Goal: Task Accomplishment & Management: Manage account settings

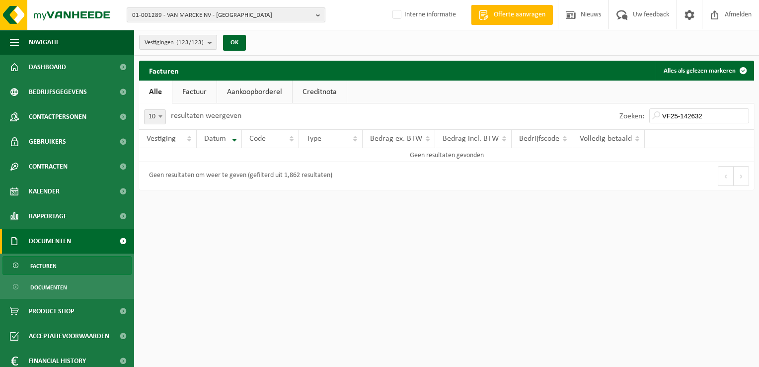
click at [167, 17] on span "01-001289 - VAN MARCKE NV - GENT" at bounding box center [222, 15] width 180 height 15
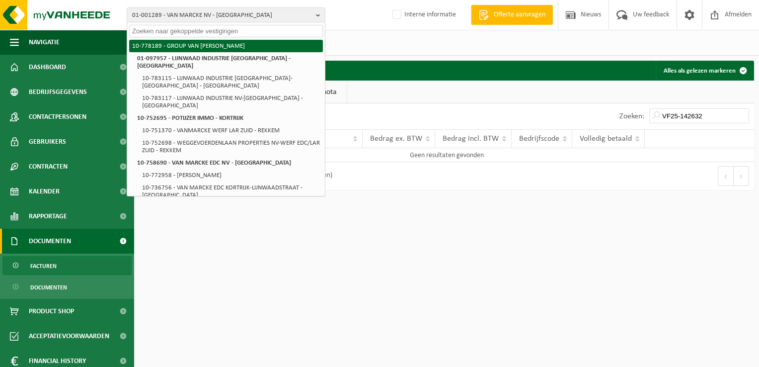
paste input "10-970703"
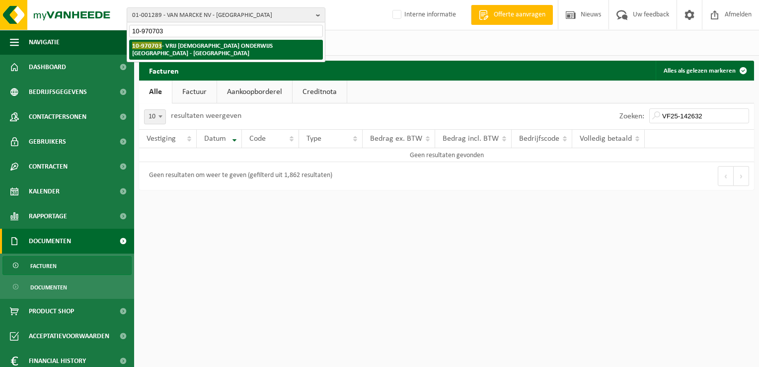
type input "10-970703"
click at [181, 47] on strong "10-970703 - VRIJ KATHOLIEK ONDERWIJS ZONNEBEKE - ZONNEBEKE" at bounding box center [202, 49] width 141 height 15
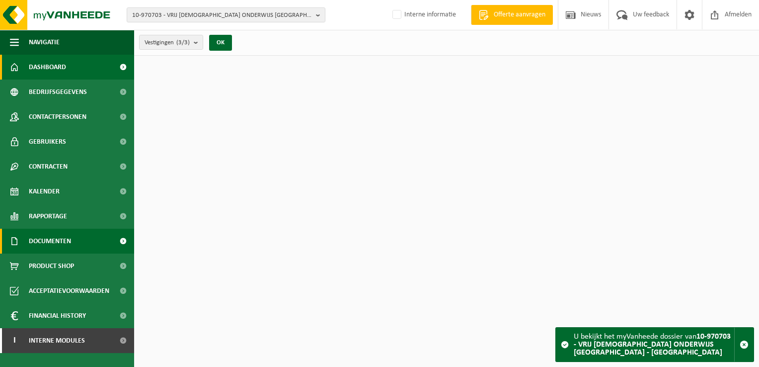
click at [77, 241] on link "Documenten" at bounding box center [67, 240] width 134 height 25
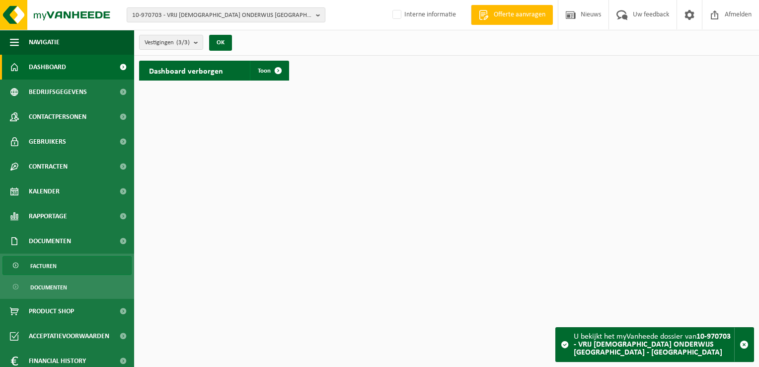
click at [75, 259] on link "Facturen" at bounding box center [66, 265] width 129 height 19
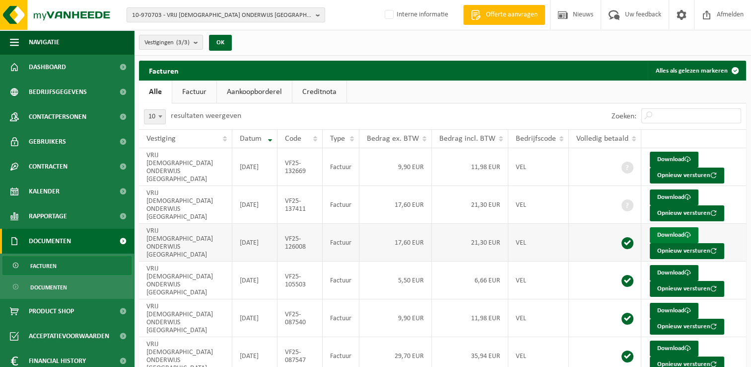
click at [669, 235] on link "Download" at bounding box center [674, 235] width 49 height 16
click at [666, 157] on link "Download" at bounding box center [674, 159] width 49 height 16
click at [675, 196] on link "Download" at bounding box center [674, 197] width 49 height 16
click at [663, 158] on link "Download" at bounding box center [674, 159] width 49 height 16
click at [151, 14] on span "10-970703 - VRIJ KATHOLIEK ONDERWIJS ZONNEBEKE - ZONNEBEKE" at bounding box center [222, 15] width 180 height 15
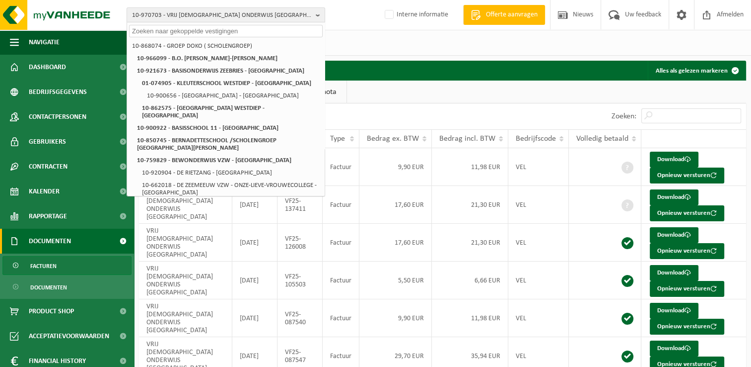
paste input "10-884808"
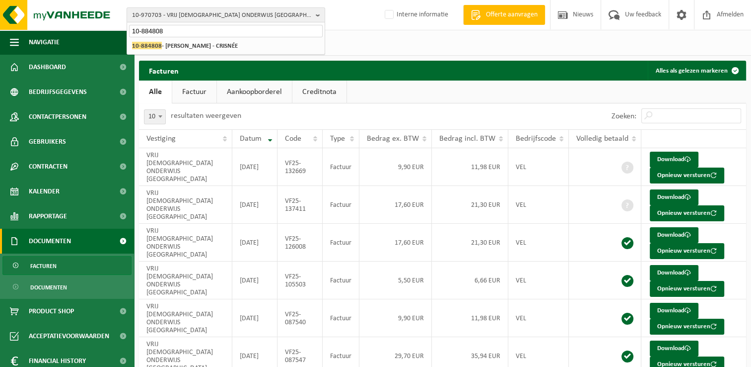
type input "10-884808"
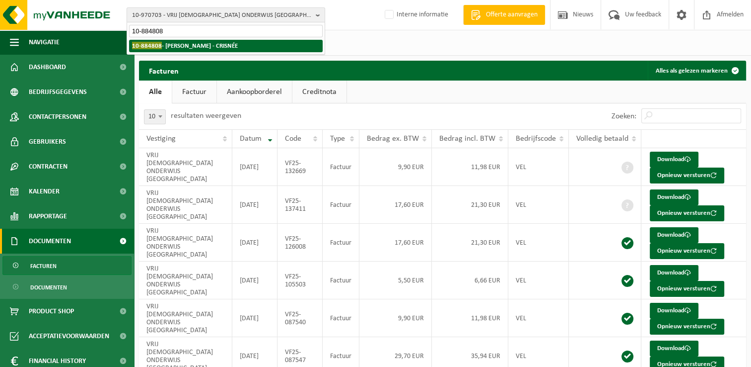
click at [191, 45] on strong "10-884808 - DUTOIS OLIVIER - CRISNÉE" at bounding box center [185, 45] width 106 height 7
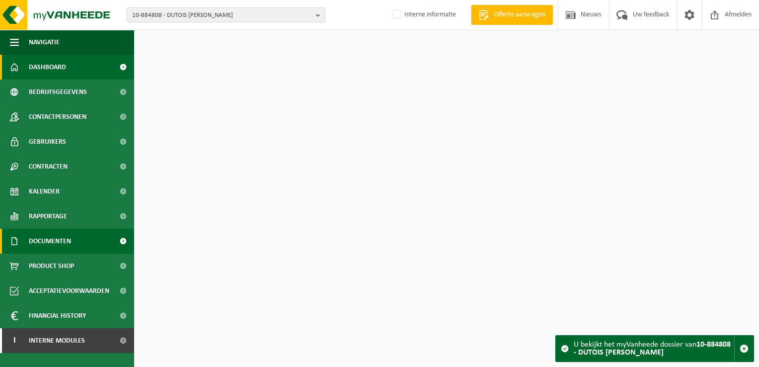
click at [64, 245] on span "Documenten" at bounding box center [50, 240] width 42 height 25
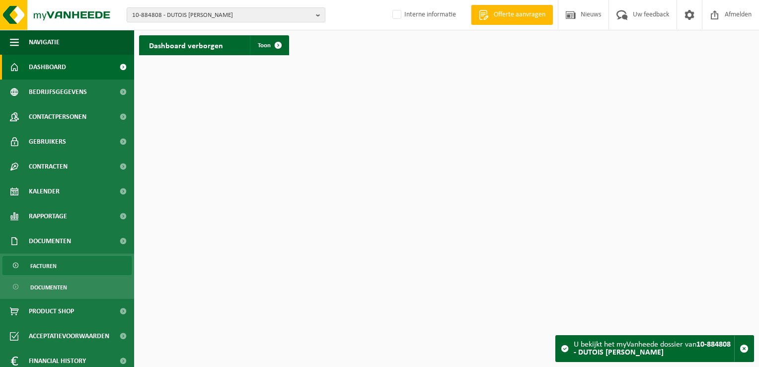
click at [60, 268] on link "Facturen" at bounding box center [66, 265] width 129 height 19
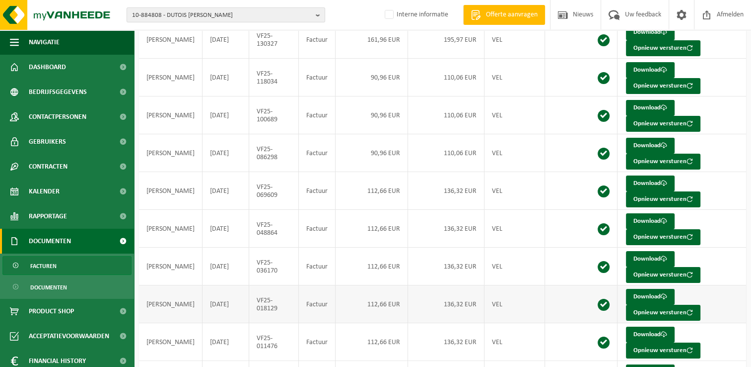
scroll to position [167, 0]
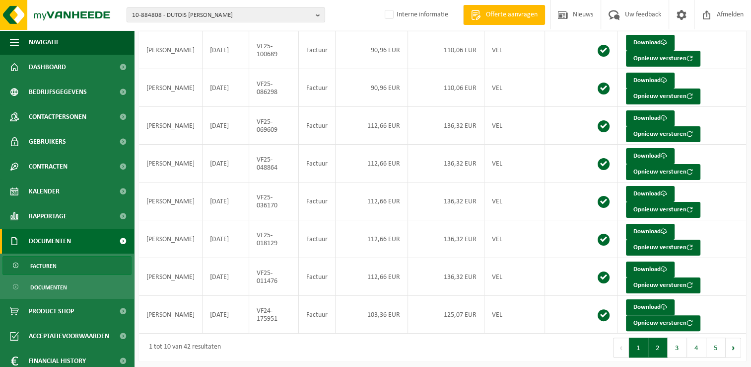
click at [660, 347] on button "2" at bounding box center [658, 347] width 19 height 20
click at [681, 345] on button "3" at bounding box center [677, 347] width 19 height 20
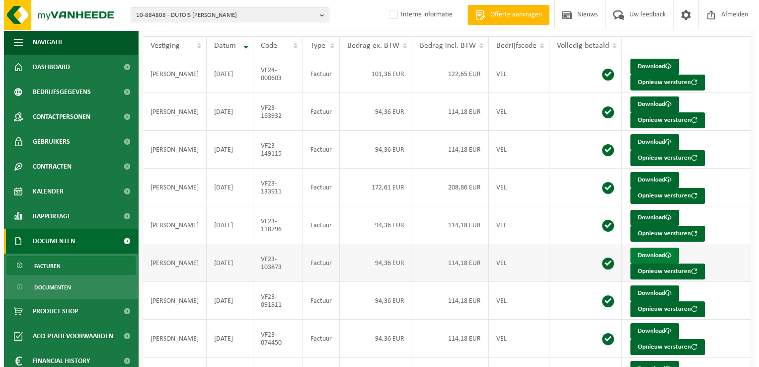
scroll to position [0, 0]
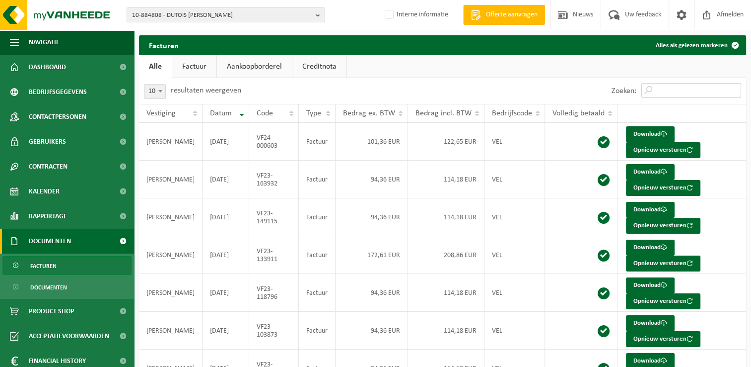
click at [685, 89] on input "Zoeken:" at bounding box center [692, 90] width 100 height 15
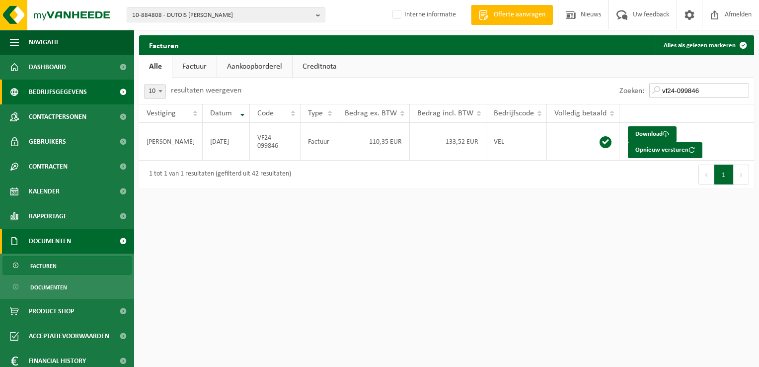
type input "vf24-099846"
click at [175, 12] on span "10-884808 - DUTOIS OLIVIER - CRISNÉE" at bounding box center [222, 15] width 180 height 15
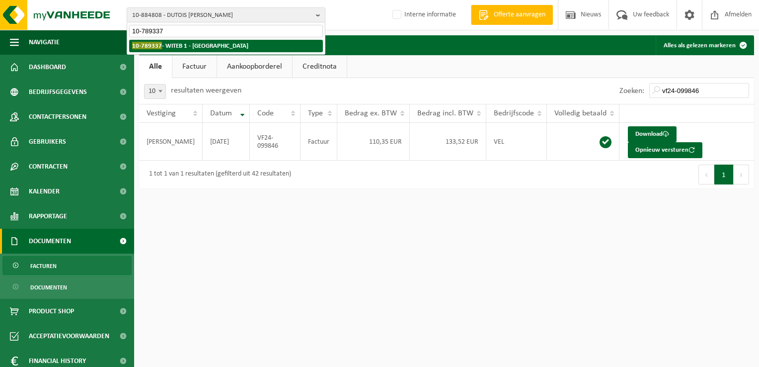
type input "10-789337"
click at [188, 45] on strong "10-789337 - WITEB 1 - HALLE" at bounding box center [190, 45] width 116 height 7
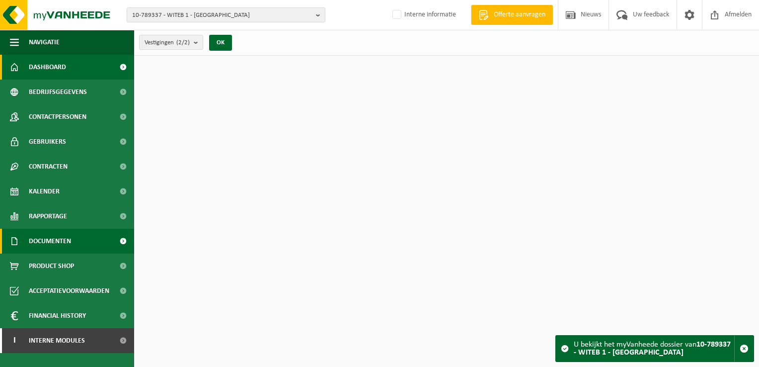
click at [50, 243] on span "Documenten" at bounding box center [50, 240] width 42 height 25
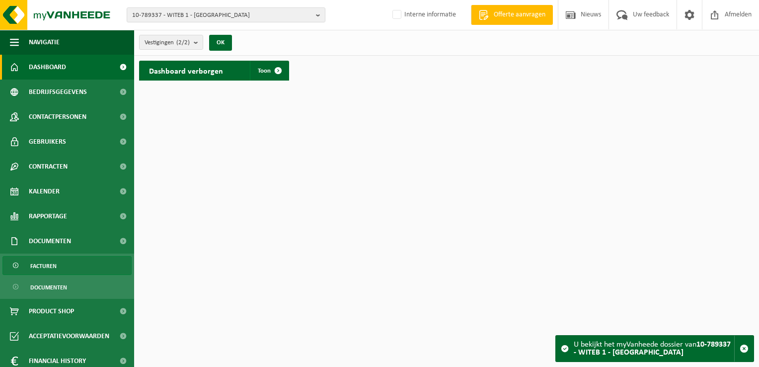
click at [57, 269] on link "Facturen" at bounding box center [66, 265] width 129 height 19
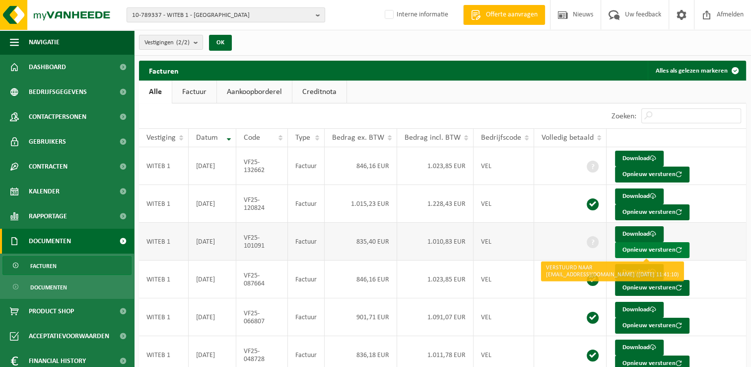
click at [636, 252] on button "Opnieuw versturen" at bounding box center [652, 250] width 74 height 16
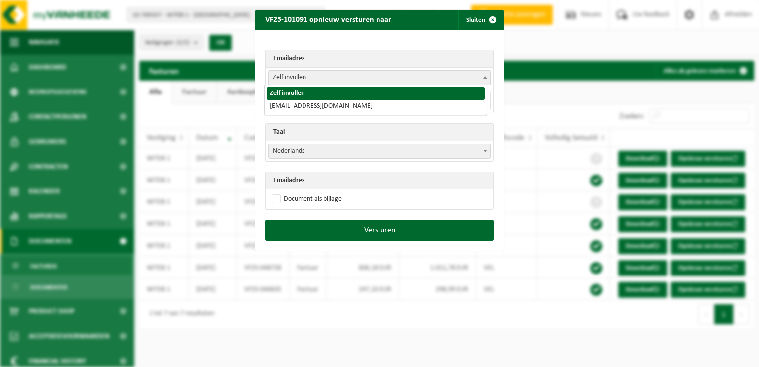
click at [359, 70] on span "Zelf invullen" at bounding box center [379, 77] width 223 height 15
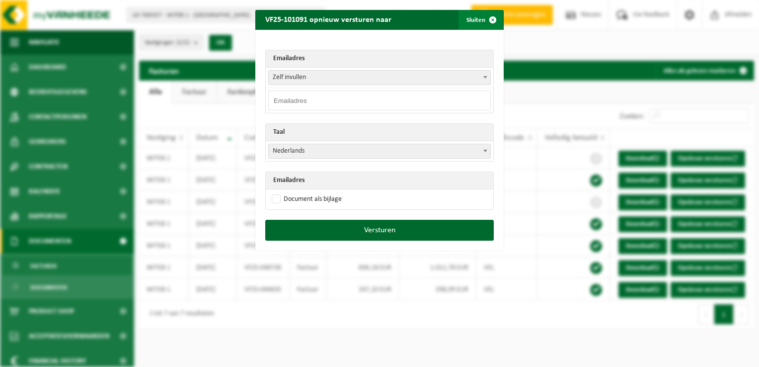
click at [490, 20] on span "button" at bounding box center [493, 20] width 20 height 20
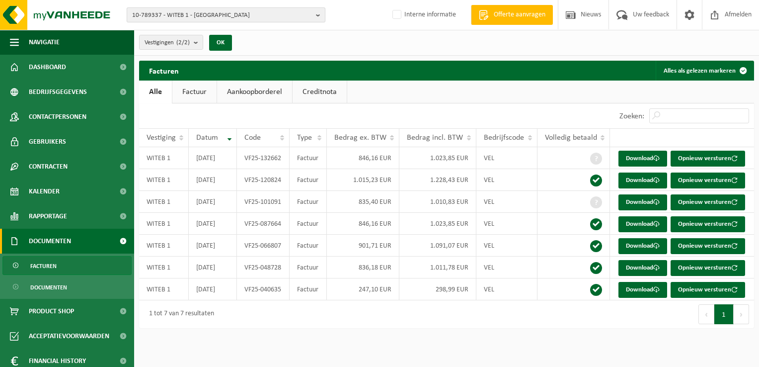
click at [181, 12] on span "10-789337 - WITEB 1 - [GEOGRAPHIC_DATA]" at bounding box center [222, 15] width 180 height 15
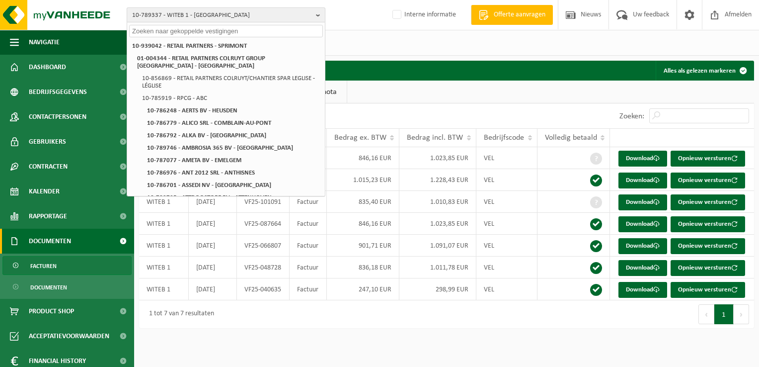
paste input "10-885973"
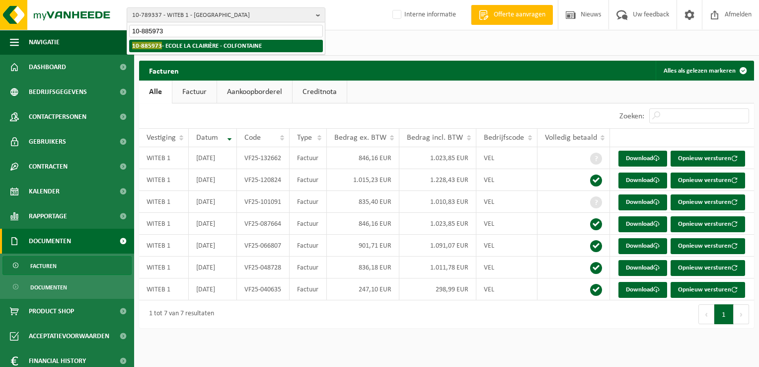
type input "10-885973"
click at [194, 45] on strong "10-885973 - ECOLE LA CLAIRIÈRE - COLFONTAINE" at bounding box center [197, 45] width 130 height 7
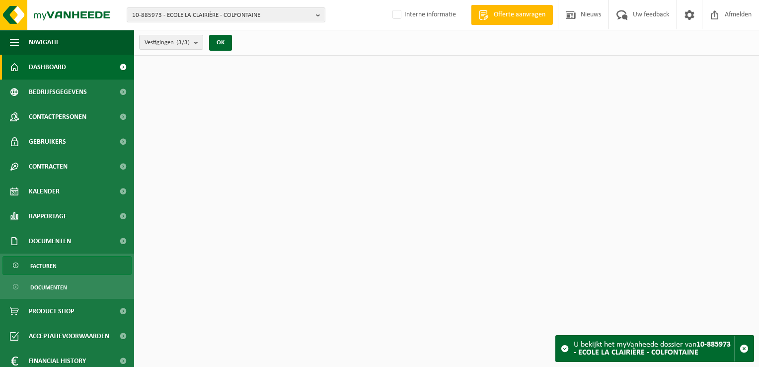
click at [76, 266] on link "Facturen" at bounding box center [66, 265] width 129 height 19
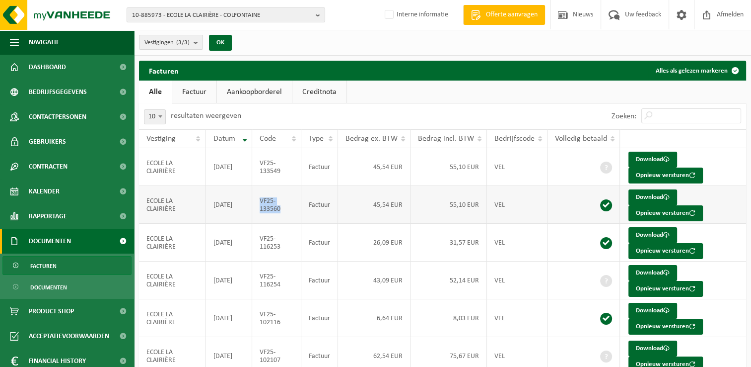
drag, startPoint x: 288, startPoint y: 212, endPoint x: 260, endPoint y: 202, distance: 29.4
click at [260, 202] on td "VF25-133560" at bounding box center [276, 205] width 49 height 38
copy td "VF25-133560"
click at [164, 14] on span "10-885973 - ECOLE LA CLAIRIÈRE - COLFONTAINE" at bounding box center [222, 15] width 180 height 15
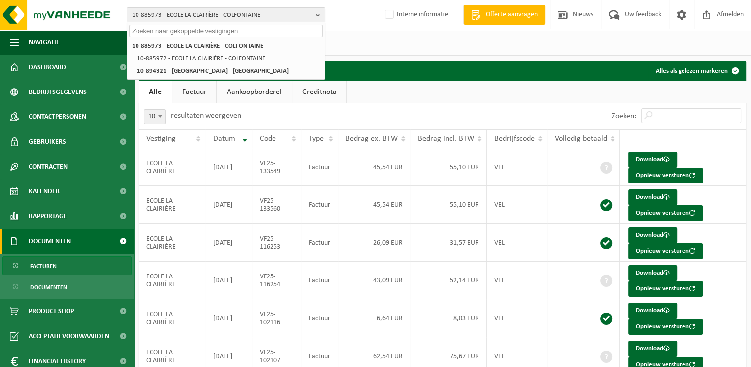
paste input "10-946150"
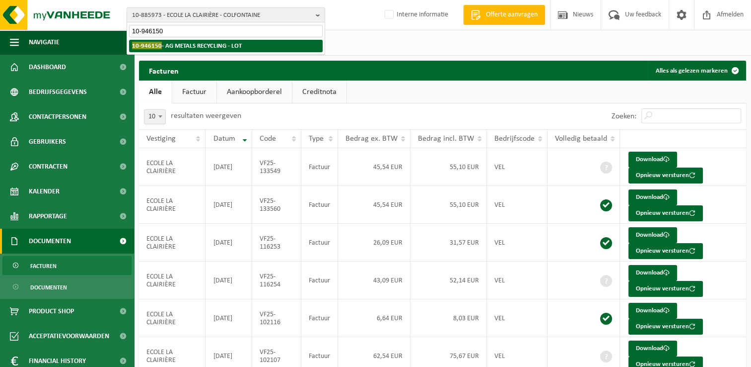
type input "10-946150"
click at [168, 43] on strong "10-946150 - AG METALS RECYCLING - LOT" at bounding box center [187, 45] width 110 height 7
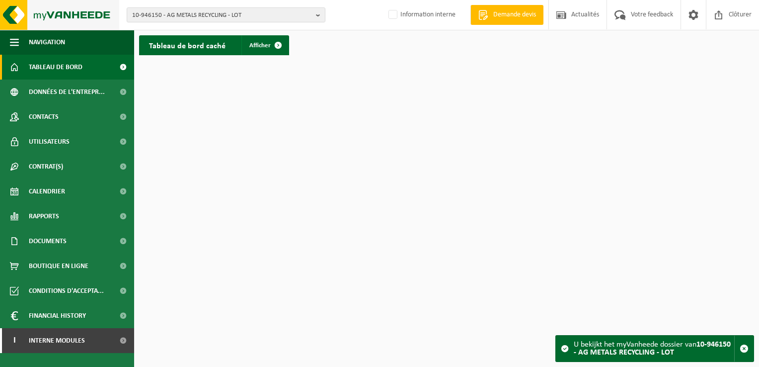
click at [14, 12] on img at bounding box center [59, 15] width 119 height 30
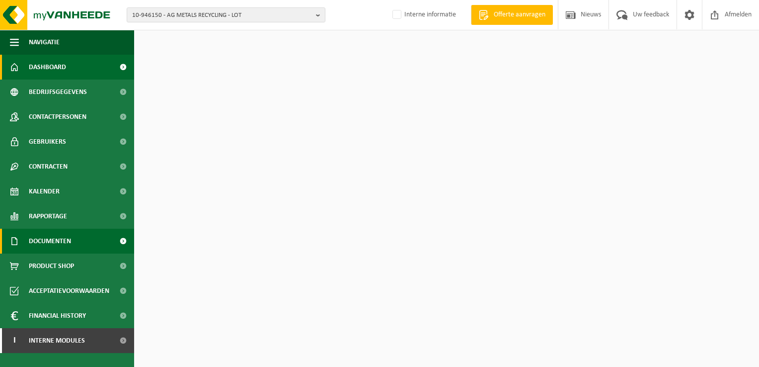
click at [50, 234] on span "Documenten" at bounding box center [50, 240] width 42 height 25
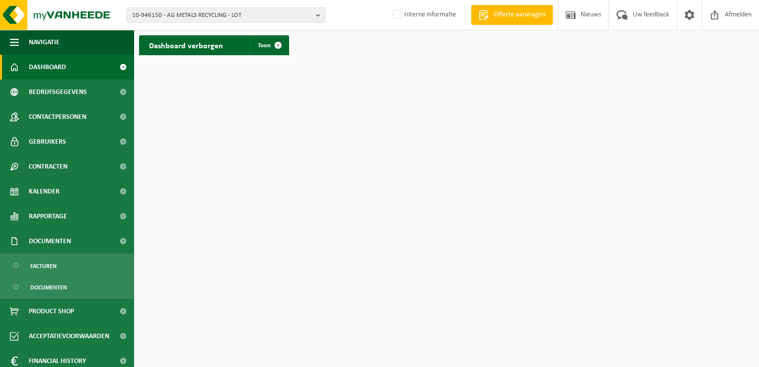
click at [54, 277] on ul "Facturen Documenten" at bounding box center [67, 275] width 134 height 45
click at [49, 270] on span "Facturen" at bounding box center [43, 265] width 26 height 19
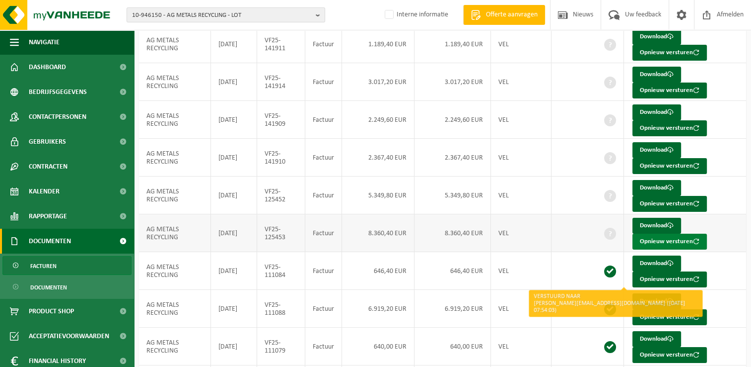
scroll to position [99, 0]
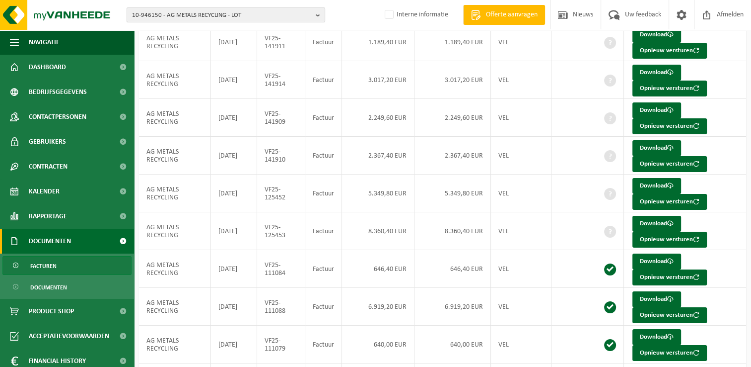
click at [150, 15] on span "10-946150 - AG METALS RECYCLING - LOT" at bounding box center [222, 15] width 180 height 15
paste input "10-734935"
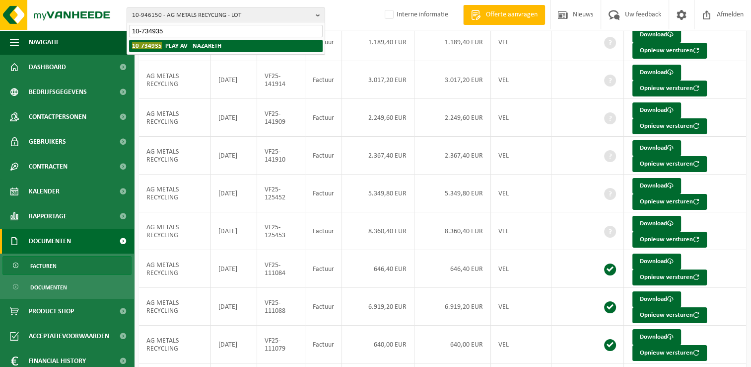
type input "10-734935"
click at [173, 47] on strong "10-734935 - PLAY AV - NAZARETH" at bounding box center [176, 45] width 89 height 7
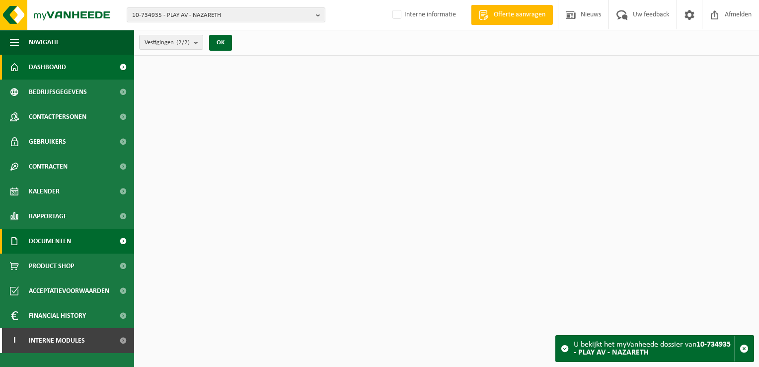
click at [77, 236] on link "Documenten" at bounding box center [67, 240] width 134 height 25
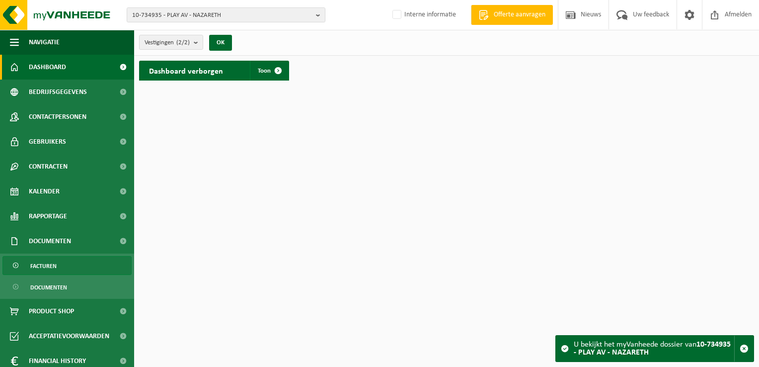
click at [59, 264] on link "Facturen" at bounding box center [66, 265] width 129 height 19
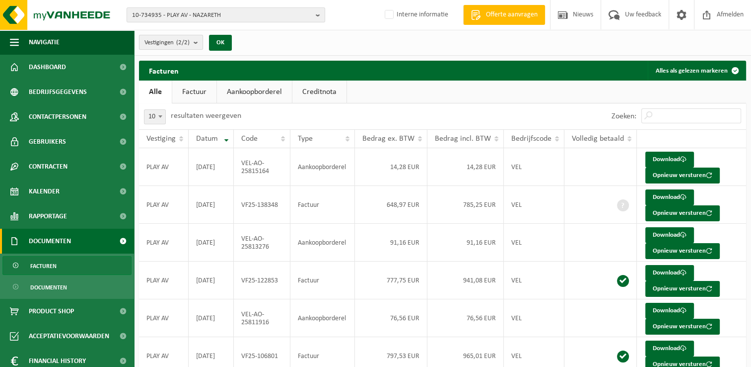
click at [162, 45] on span "Vestigingen (2/2)" at bounding box center [167, 42] width 45 height 15
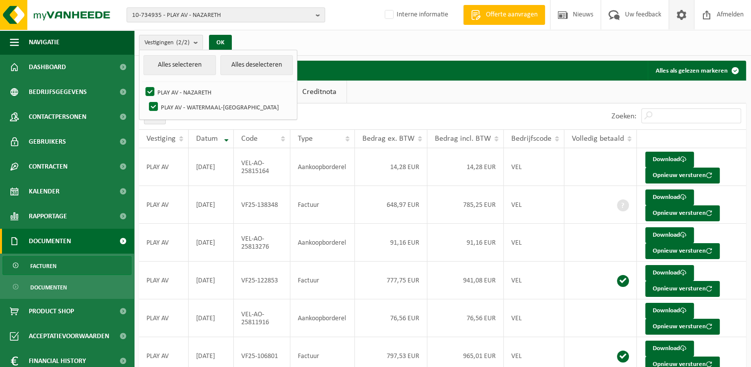
click at [685, 19] on span at bounding box center [681, 14] width 15 height 29
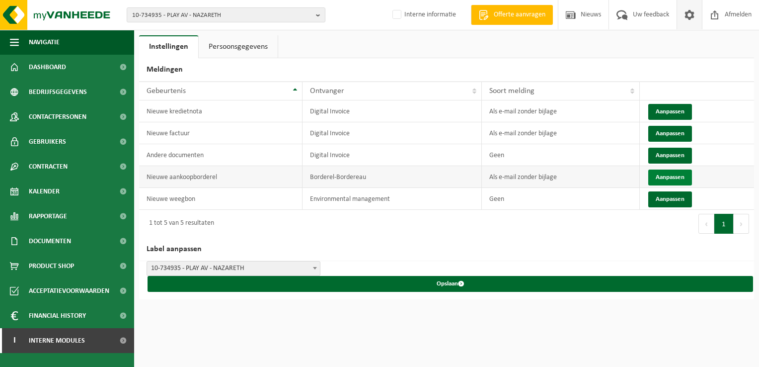
click at [660, 176] on button "Aanpassen" at bounding box center [670, 177] width 44 height 16
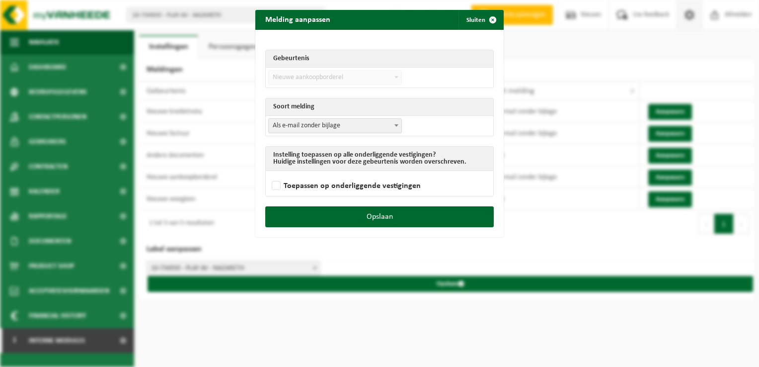
click at [310, 119] on span "Als e-mail zonder bijlage" at bounding box center [335, 126] width 133 height 14
select select "3"
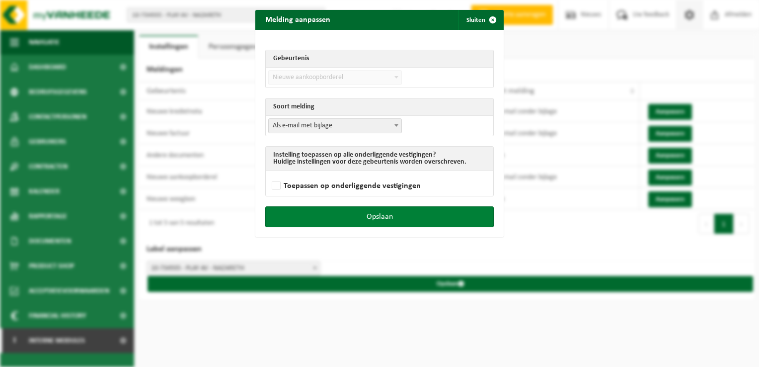
click at [374, 220] on button "Opslaan" at bounding box center [379, 216] width 228 height 21
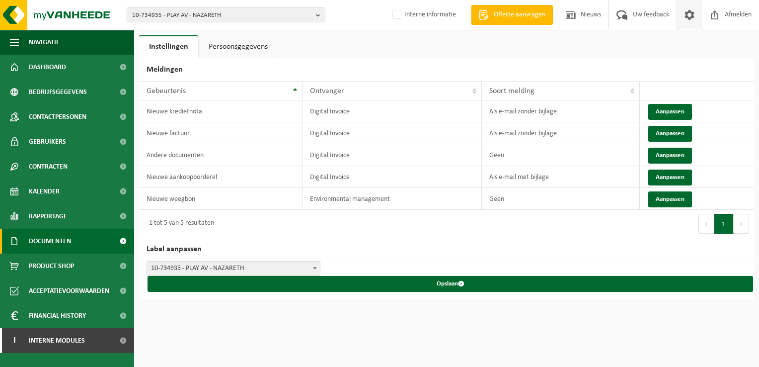
click at [50, 245] on span "Documenten" at bounding box center [50, 240] width 42 height 25
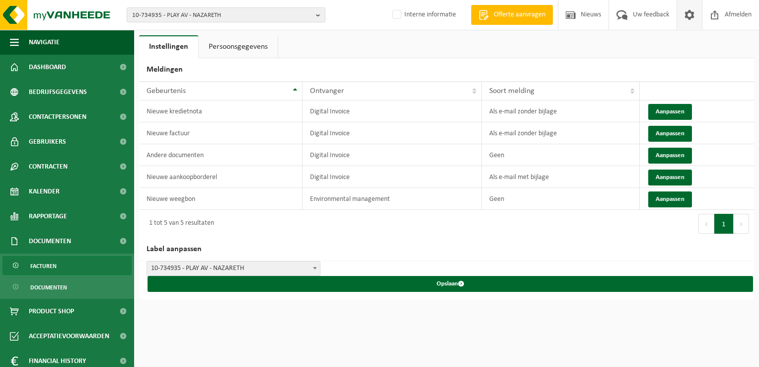
click at [48, 270] on span "Facturen" at bounding box center [43, 265] width 26 height 19
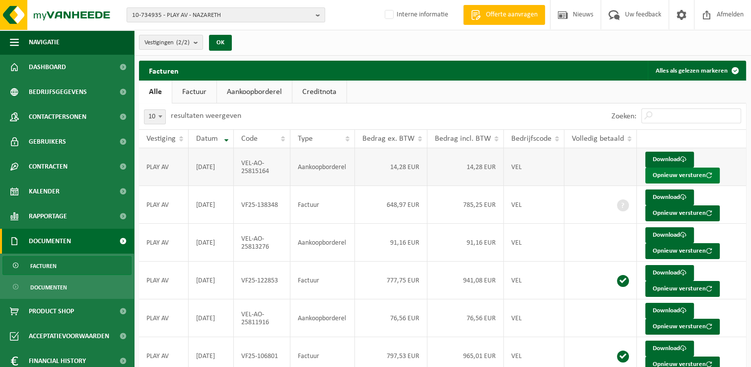
click at [668, 174] on button "Opnieuw versturen" at bounding box center [683, 175] width 74 height 16
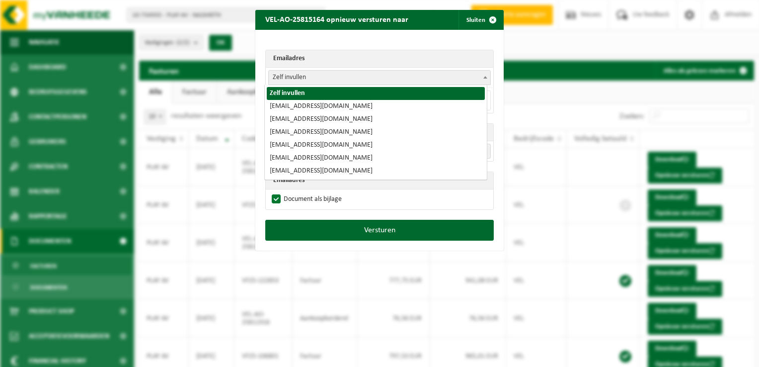
click at [286, 75] on span "Zelf invullen" at bounding box center [380, 78] width 222 height 14
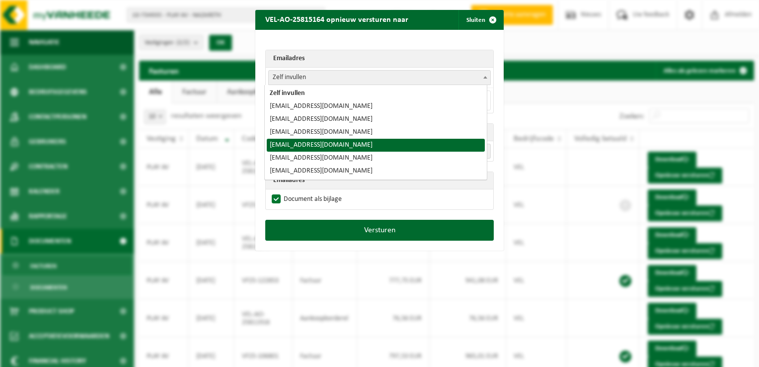
select select "invoices@playav.be"
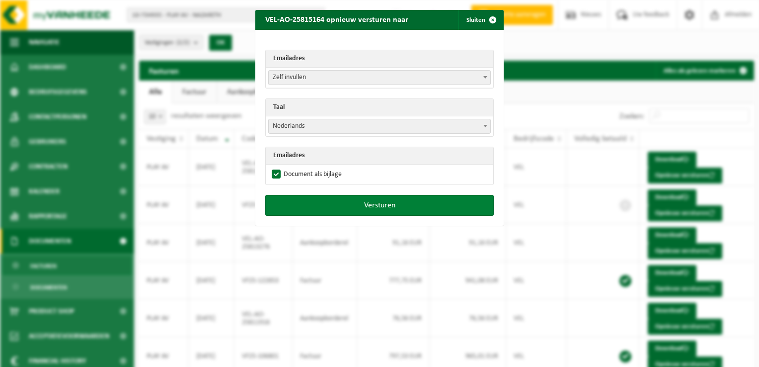
click at [432, 204] on button "Versturen" at bounding box center [379, 205] width 228 height 21
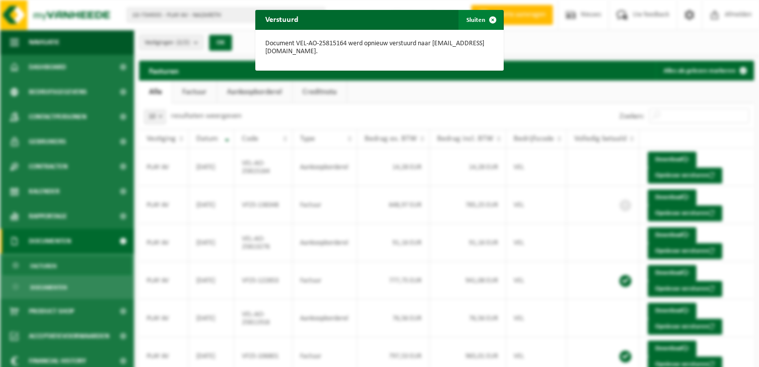
click at [489, 22] on span "button" at bounding box center [493, 20] width 20 height 20
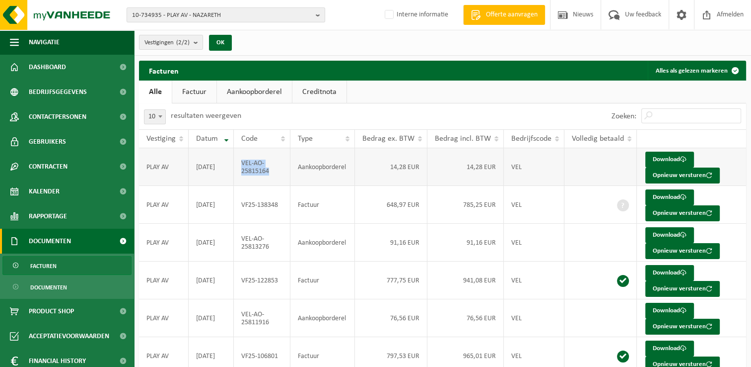
drag, startPoint x: 273, startPoint y: 172, endPoint x: 241, endPoint y: 163, distance: 33.2
click at [241, 163] on td "VEL-AO-25815164" at bounding box center [262, 167] width 57 height 38
copy td "VEL-AO-25815164"
click at [150, 13] on span "10-734935 - PLAY AV - NAZARETH" at bounding box center [222, 15] width 180 height 15
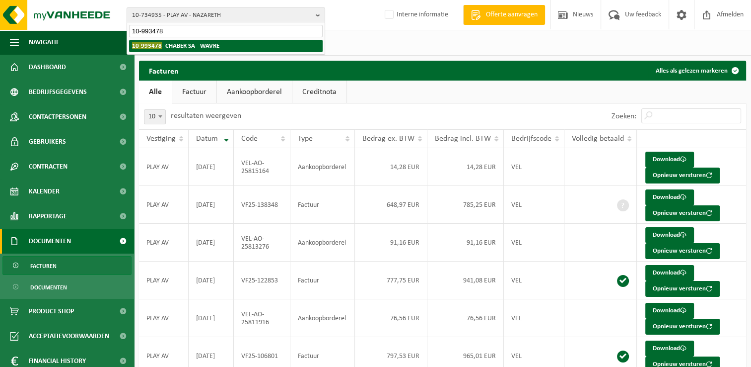
type input "10-993478"
click at [176, 47] on strong "10-993478 - CHABER SA - WAVRE" at bounding box center [175, 45] width 87 height 7
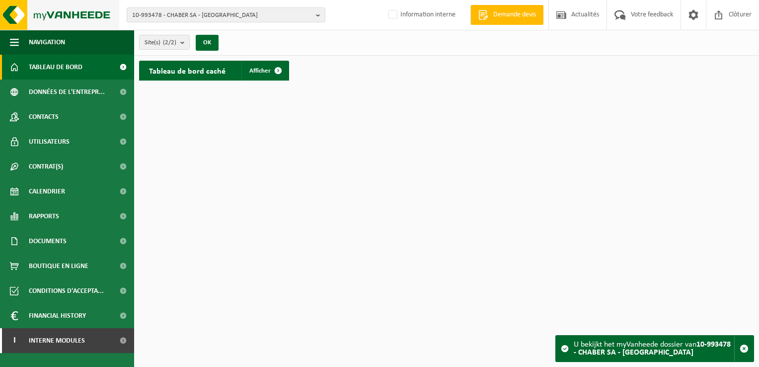
click at [10, 10] on img at bounding box center [59, 15] width 119 height 30
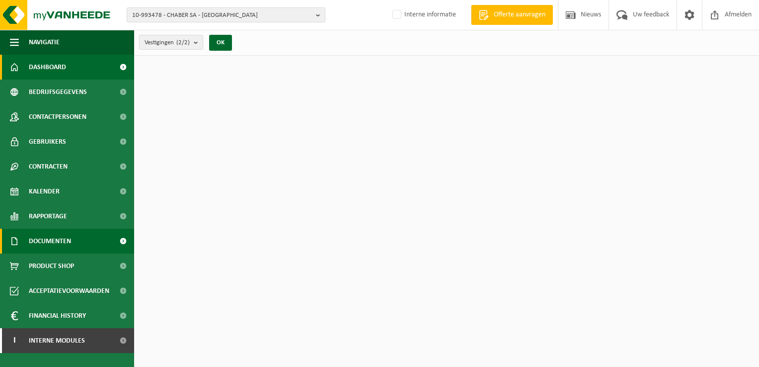
click at [51, 244] on span "Documenten" at bounding box center [50, 240] width 42 height 25
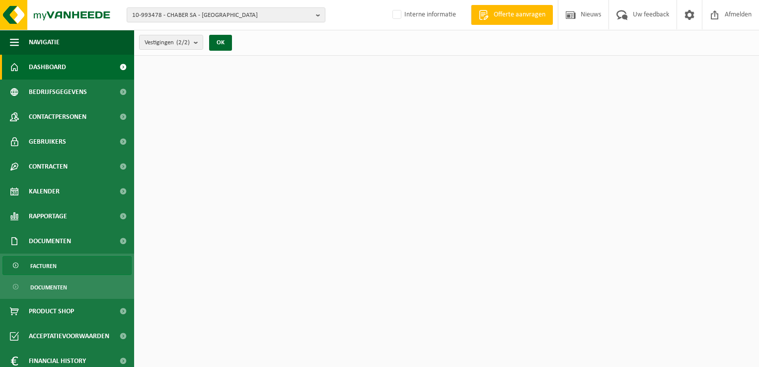
click at [44, 264] on span "Facturen" at bounding box center [43, 265] width 26 height 19
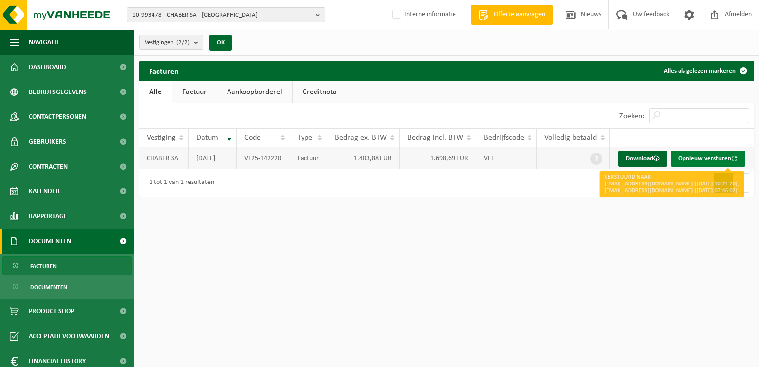
click at [686, 154] on button "Opnieuw versturen" at bounding box center [707, 158] width 74 height 16
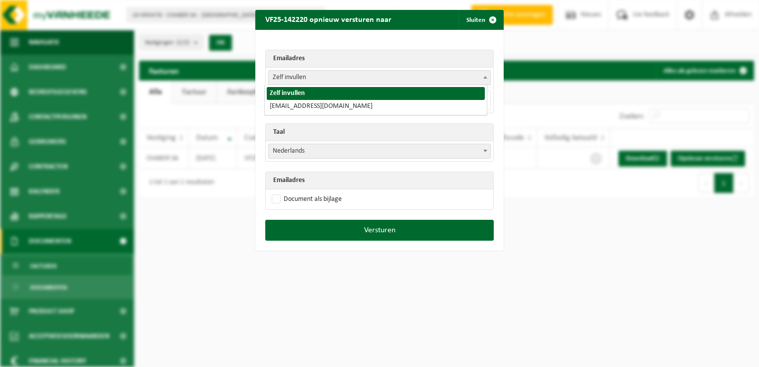
click at [288, 74] on span "Zelf invullen" at bounding box center [380, 78] width 222 height 14
click at [282, 45] on div "Emailadres Zelf invullen stephanie.avonture@plum-art.com Zelf invullen Taal Ned…" at bounding box center [379, 125] width 248 height 190
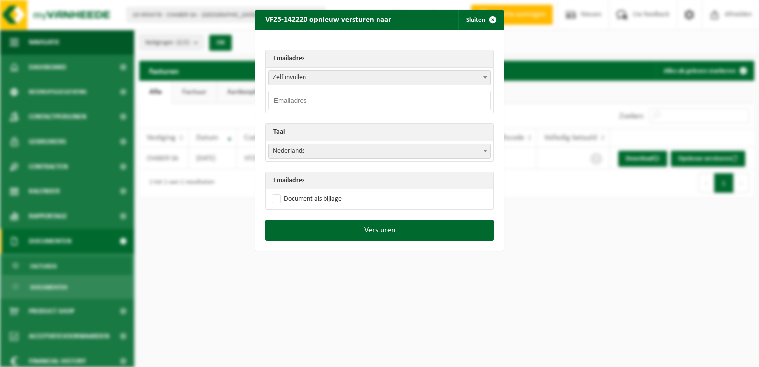
click at [275, 100] on input "email" at bounding box center [379, 100] width 223 height 20
paste input "info@chaber.be"
type input "info@chaber.be"
click at [290, 153] on span "Nederlands" at bounding box center [380, 151] width 222 height 14
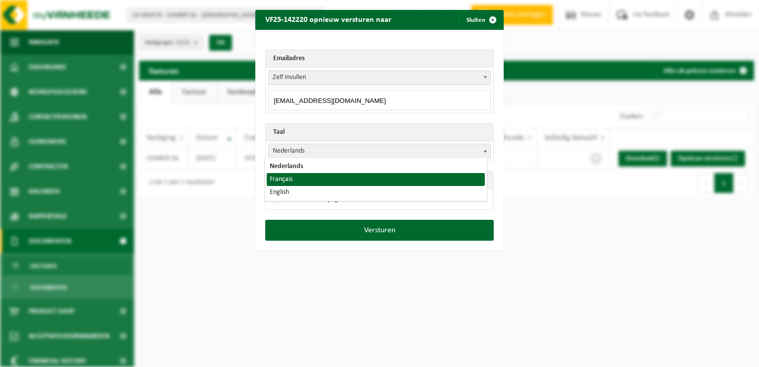
select select "fr"
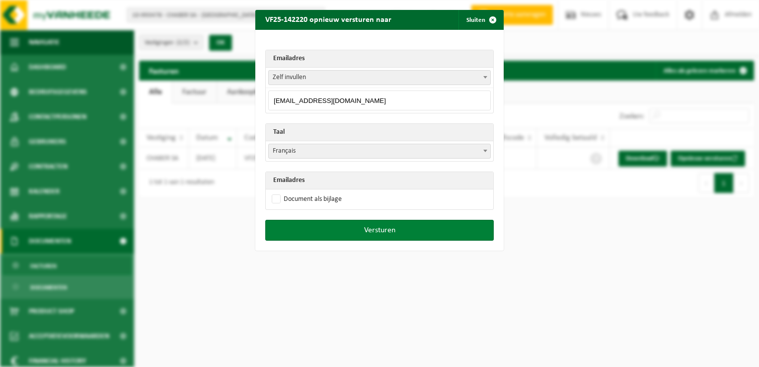
click at [355, 230] on button "Versturen" at bounding box center [379, 230] width 228 height 21
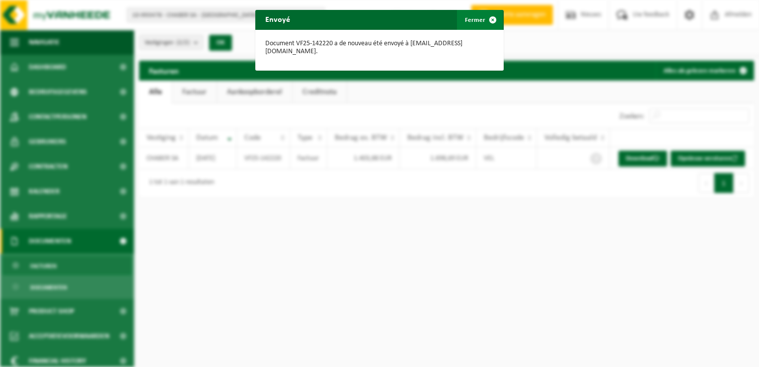
click at [486, 20] on span "button" at bounding box center [493, 20] width 20 height 20
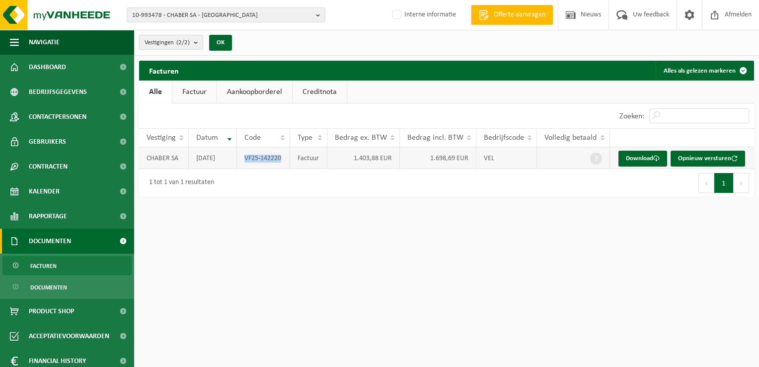
drag, startPoint x: 281, startPoint y: 160, endPoint x: 246, endPoint y: 162, distance: 34.3
click at [246, 162] on td "VF25-142220" at bounding box center [263, 158] width 53 height 22
copy td "VF25-142220"
click at [181, 20] on span "10-993478 - CHABER SA - WAVRE" at bounding box center [222, 15] width 180 height 15
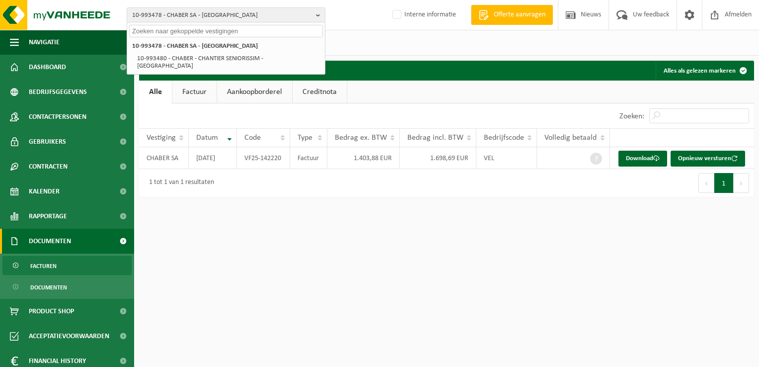
paste input "10-734758"
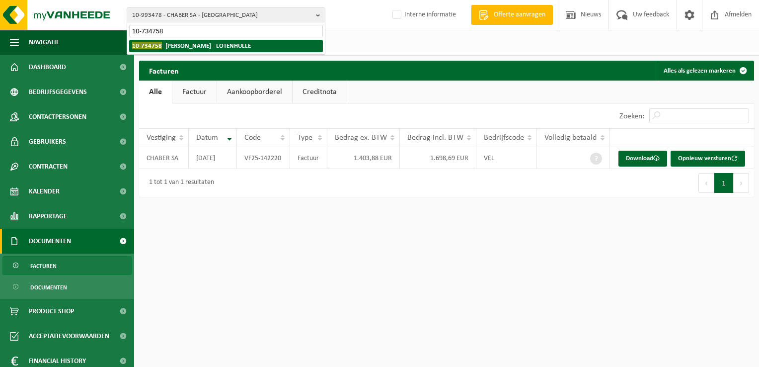
type input "10-734758"
click at [168, 48] on strong "10-734758 - ELS COTTENIER - LOTENHULLE" at bounding box center [191, 45] width 119 height 7
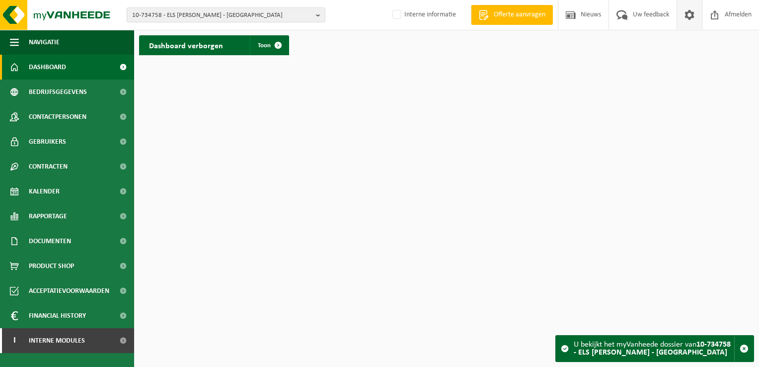
click at [685, 20] on span at bounding box center [689, 14] width 15 height 29
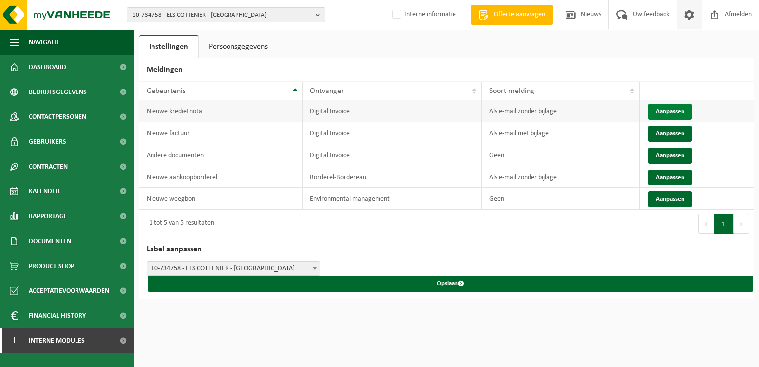
click at [662, 112] on button "Aanpassen" at bounding box center [670, 112] width 44 height 16
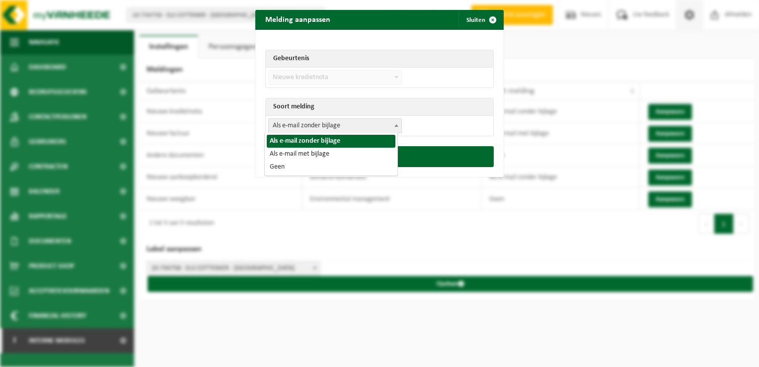
click at [325, 123] on span "Als e-mail zonder bijlage" at bounding box center [335, 126] width 133 height 14
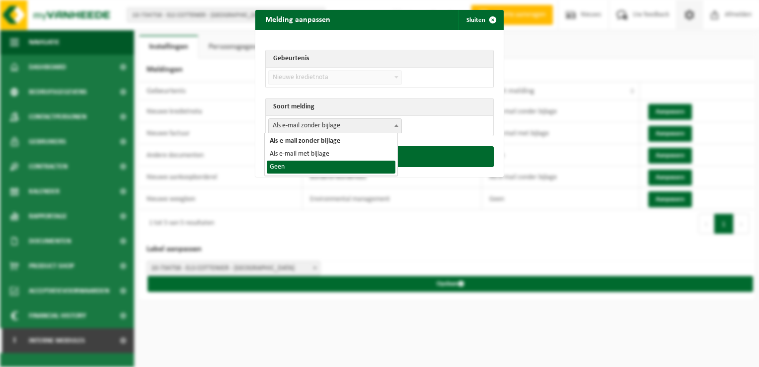
select select "1"
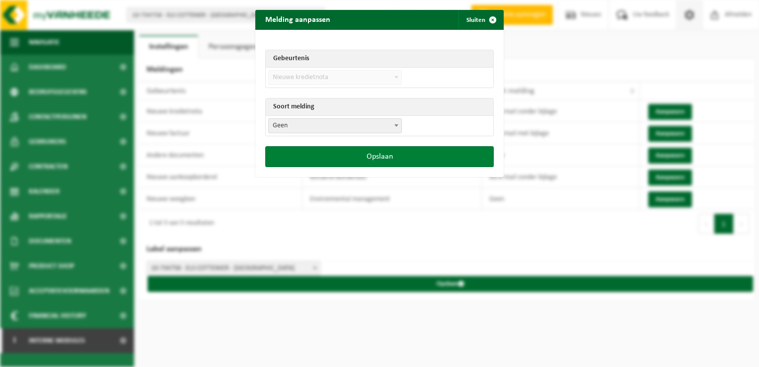
click at [319, 153] on button "Opslaan" at bounding box center [379, 156] width 228 height 21
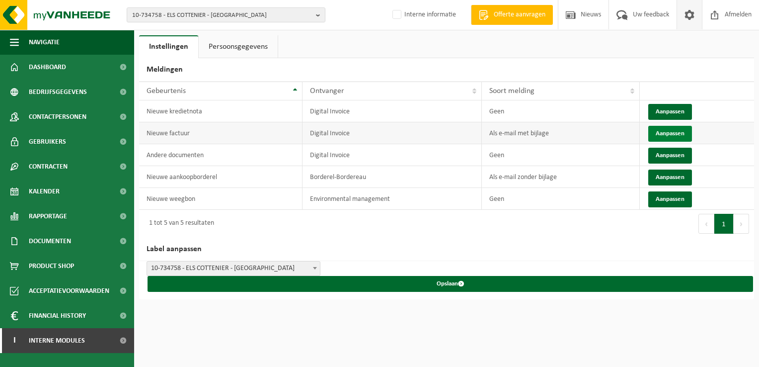
click at [676, 134] on button "Aanpassen" at bounding box center [670, 134] width 44 height 16
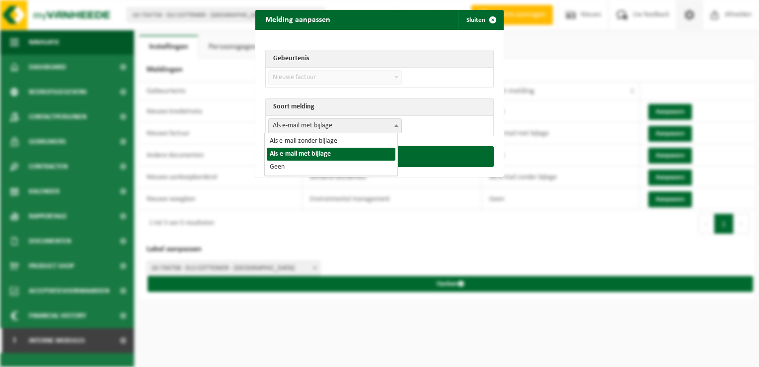
click at [332, 122] on span "Als e-mail met bijlage" at bounding box center [335, 126] width 133 height 14
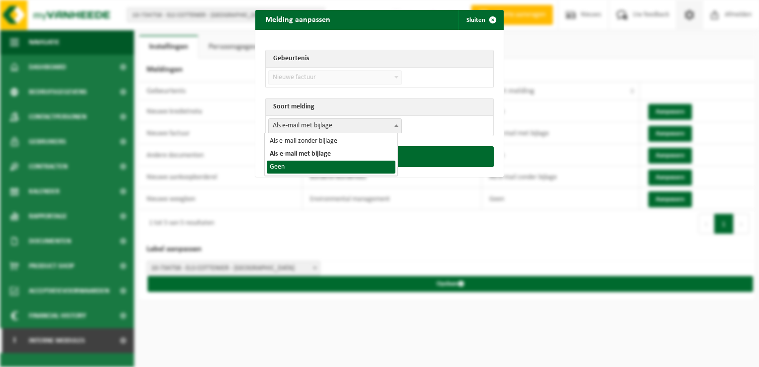
select select "1"
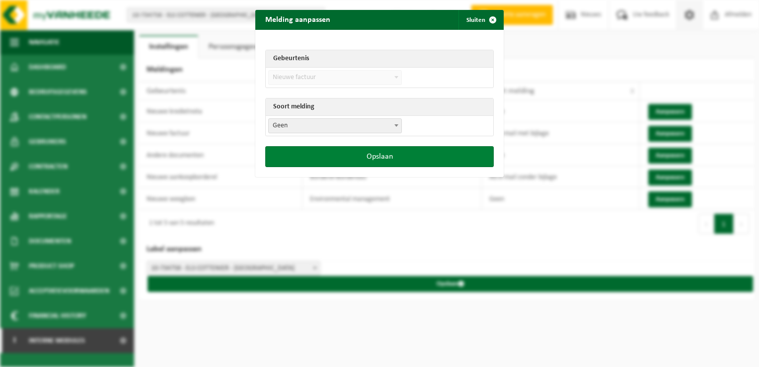
click at [338, 156] on button "Opslaan" at bounding box center [379, 156] width 228 height 21
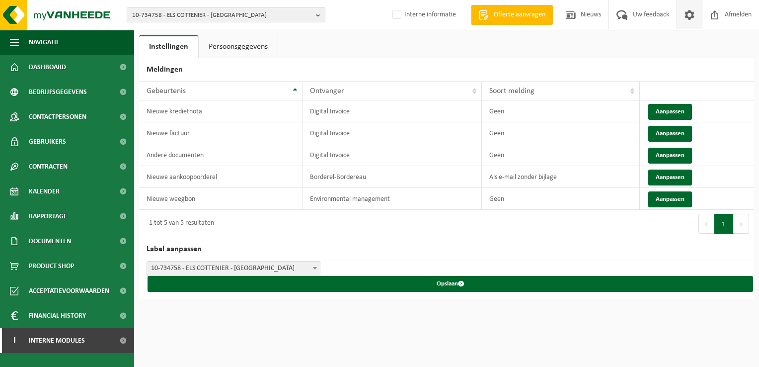
click at [161, 13] on span "10-734758 - ELS COTTENIER - LOTENHULLE" at bounding box center [222, 15] width 180 height 15
paste input "10-992116"
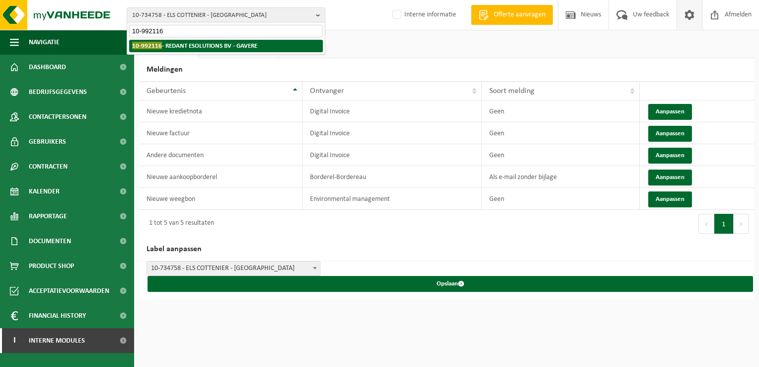
type input "10-992116"
click at [193, 48] on strong "10-992116 - REDANT ESOLUTIONS BV - GAVERE" at bounding box center [194, 45] width 125 height 7
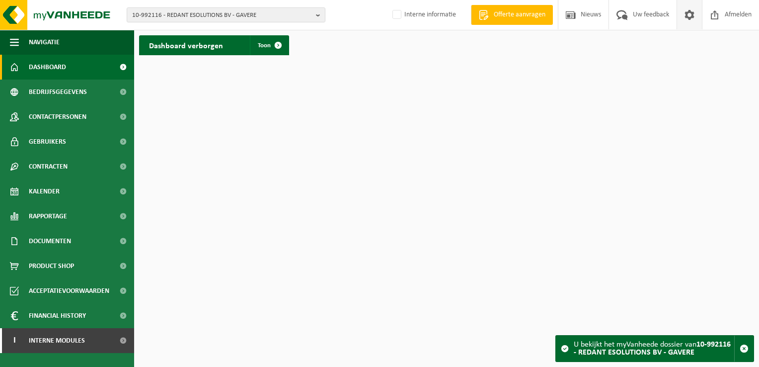
click at [693, 11] on span at bounding box center [689, 14] width 15 height 29
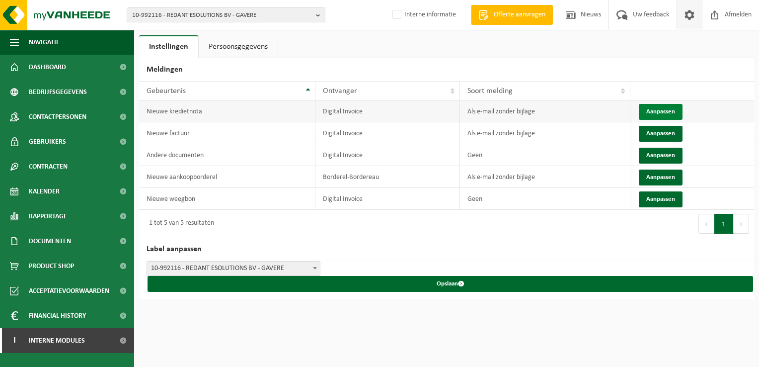
click at [661, 110] on button "Aanpassen" at bounding box center [661, 112] width 44 height 16
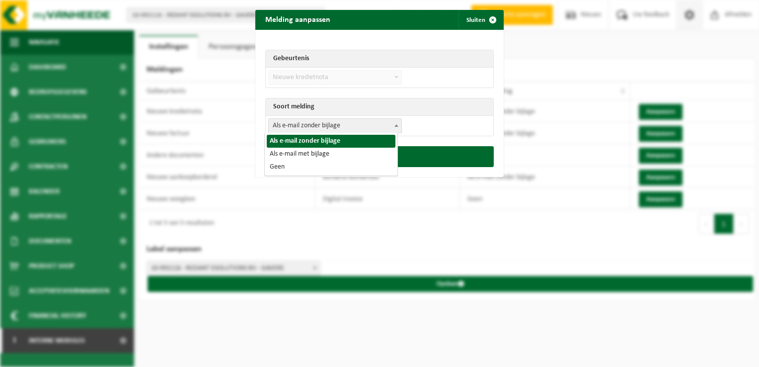
click at [332, 122] on span "Als e-mail zonder bijlage" at bounding box center [335, 126] width 133 height 14
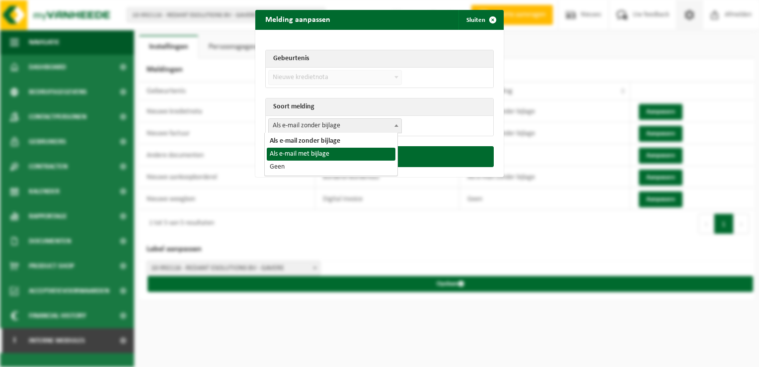
select select "1"
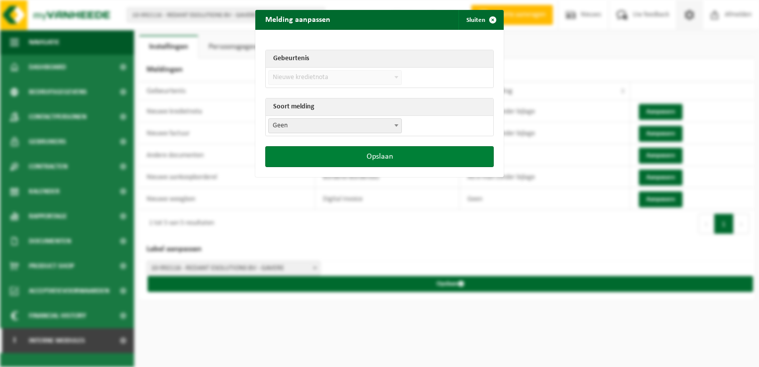
click at [370, 150] on button "Opslaan" at bounding box center [379, 156] width 228 height 21
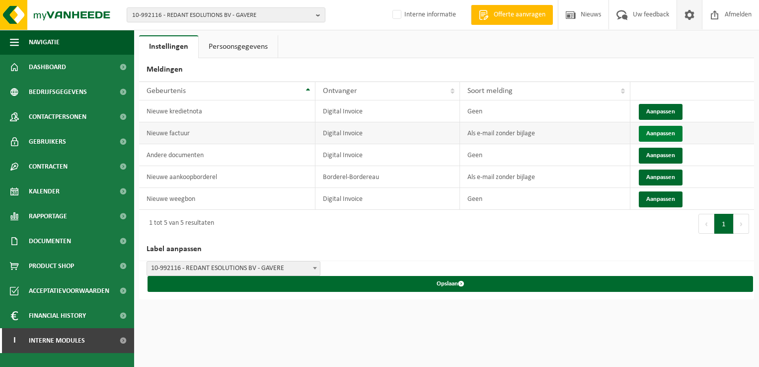
click at [656, 134] on button "Aanpassen" at bounding box center [661, 134] width 44 height 16
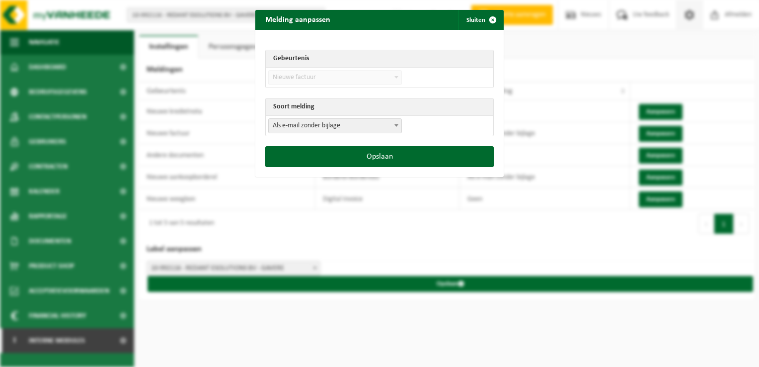
click at [331, 120] on span "Als e-mail zonder bijlage" at bounding box center [335, 126] width 133 height 14
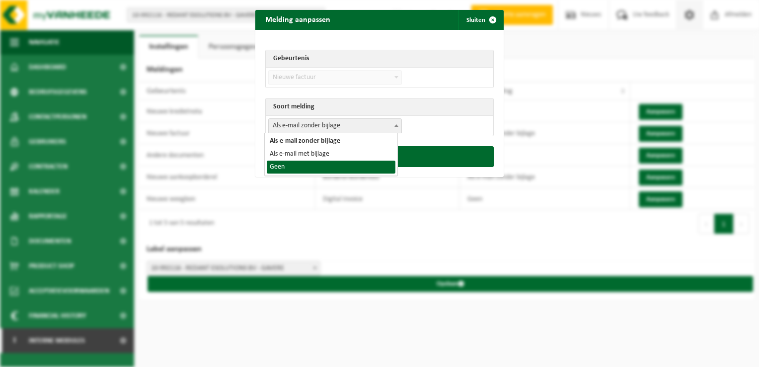
drag, startPoint x: 304, startPoint y: 159, endPoint x: 328, endPoint y: 166, distance: 24.4
select select "1"
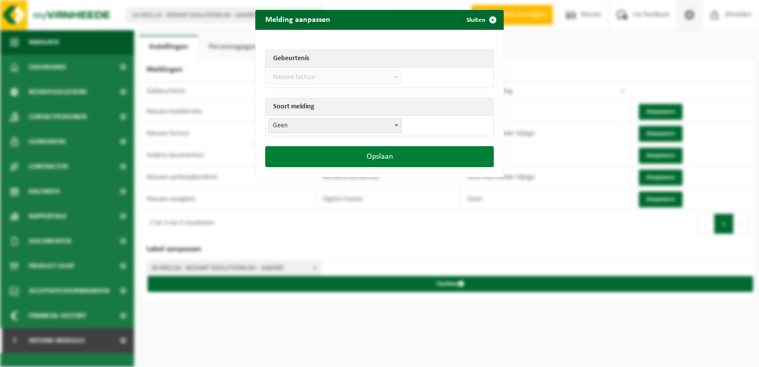
click at [381, 159] on button "Opslaan" at bounding box center [379, 156] width 228 height 21
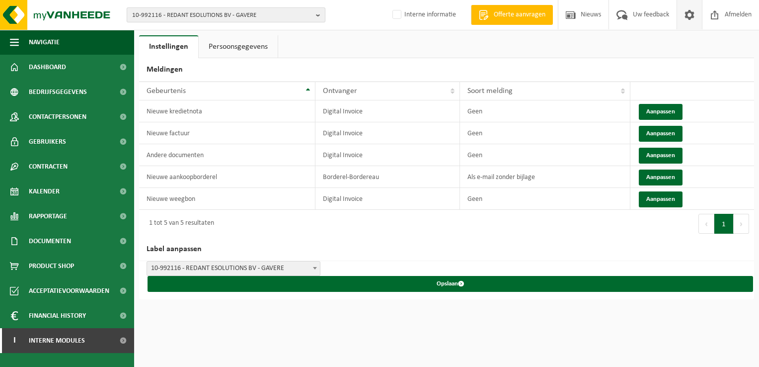
click at [169, 11] on span "10-992116 - REDANT ESOLUTIONS BV - GAVERE" at bounding box center [222, 15] width 180 height 15
paste input "01-071005"
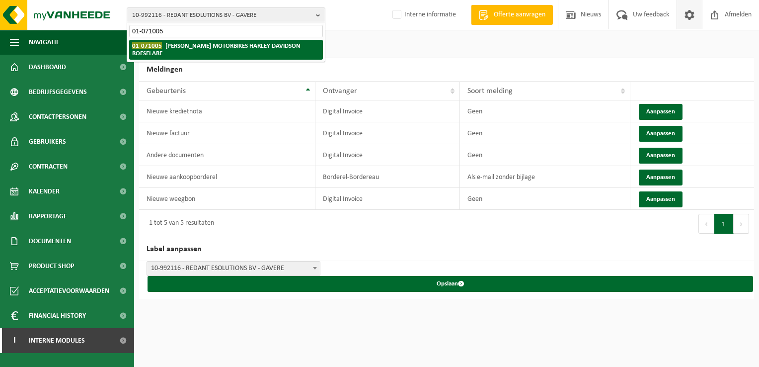
type input "01-071005"
click at [179, 46] on strong "01-071005 - WEST-FLANDERS MOTORBIKES HARLEY DAVIDSON - ROESELARE" at bounding box center [218, 49] width 172 height 15
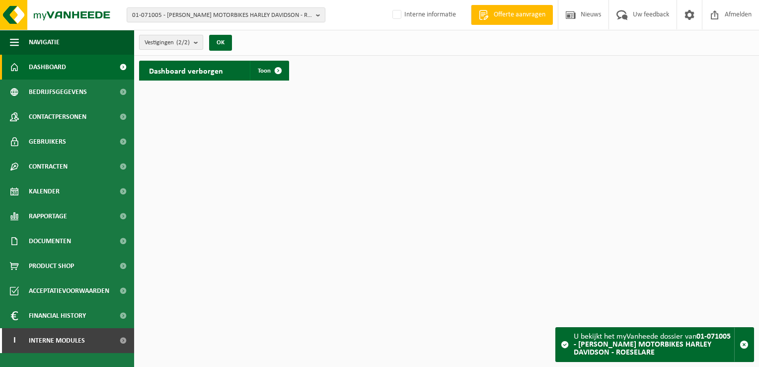
click at [192, 45] on button "Vestigingen (2/2)" at bounding box center [171, 42] width 64 height 15
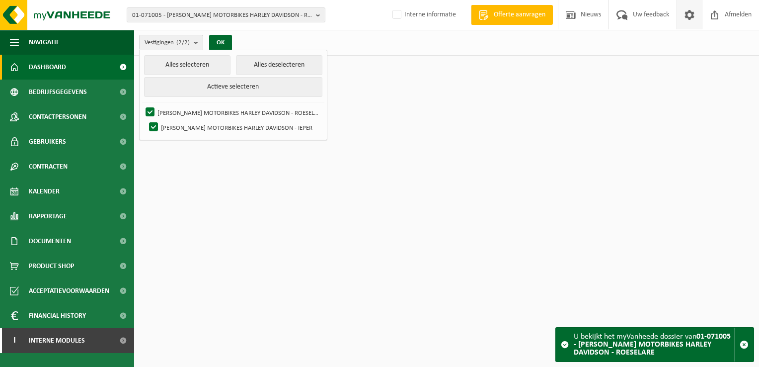
click at [683, 23] on span at bounding box center [689, 14] width 15 height 29
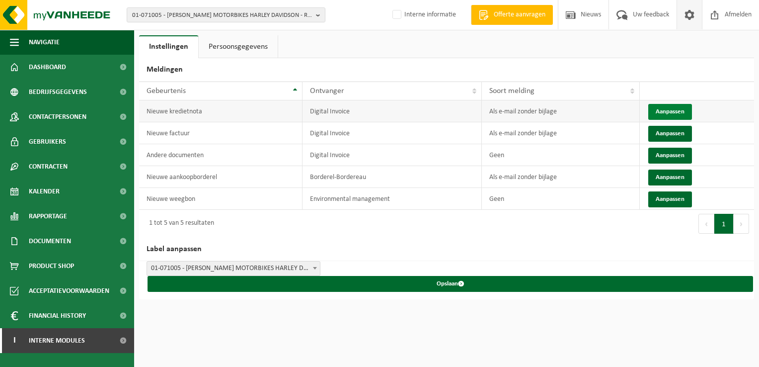
click at [664, 105] on button "Aanpassen" at bounding box center [670, 112] width 44 height 16
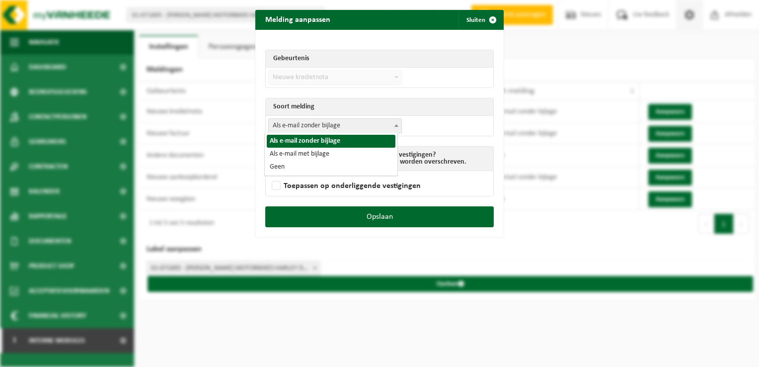
click at [330, 124] on span "Als e-mail zonder bijlage" at bounding box center [335, 126] width 133 height 14
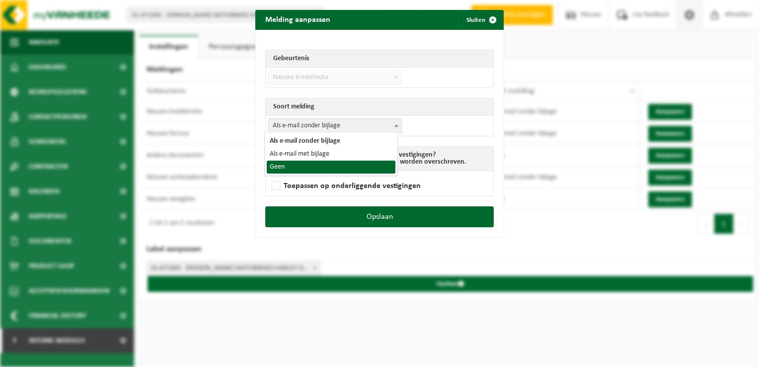
select select "1"
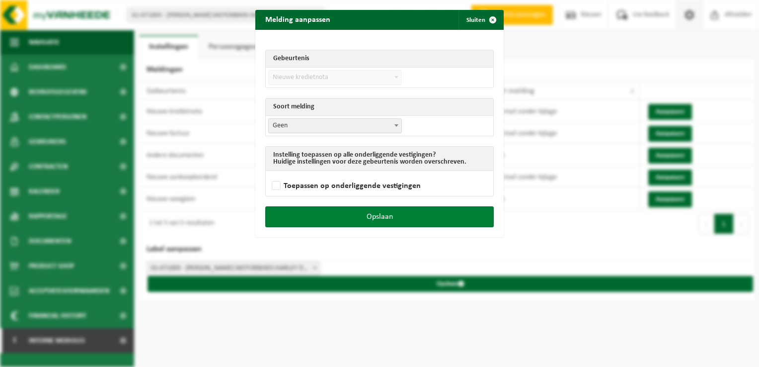
click at [375, 214] on button "Opslaan" at bounding box center [379, 216] width 228 height 21
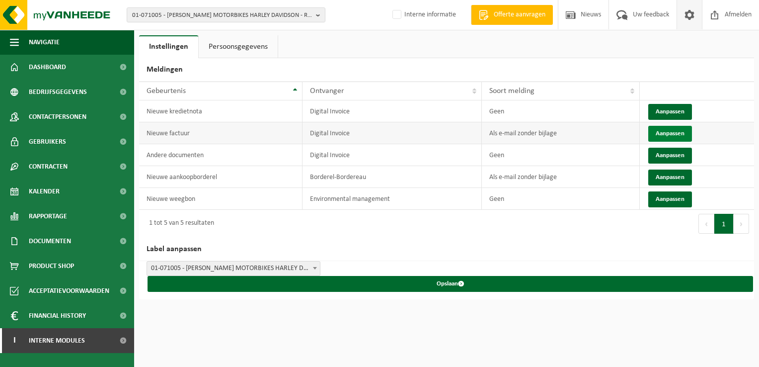
click at [654, 130] on button "Aanpassen" at bounding box center [670, 134] width 44 height 16
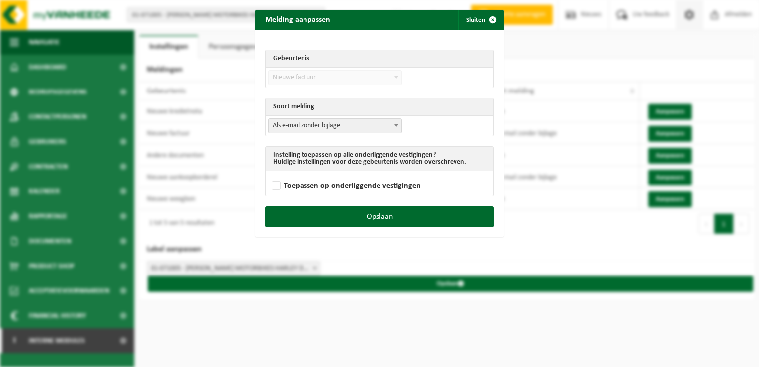
click at [282, 130] on span "Als e-mail zonder bijlage" at bounding box center [335, 126] width 133 height 14
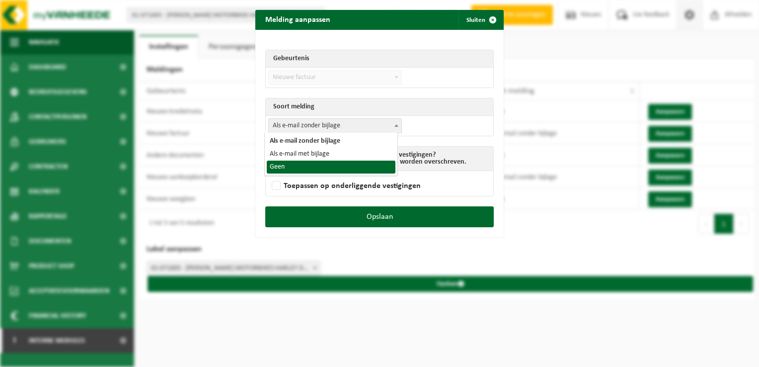
select select "1"
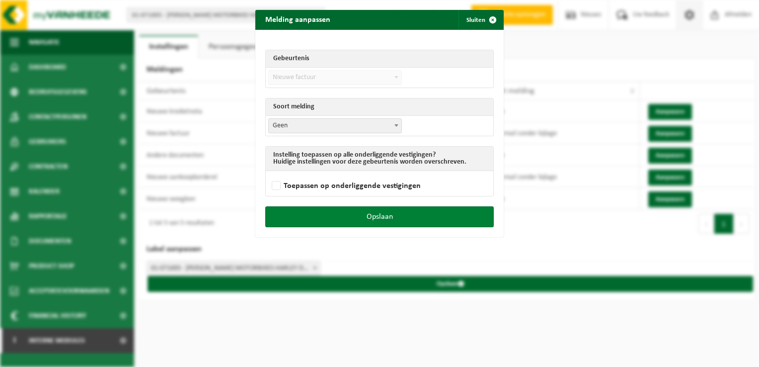
click at [352, 211] on button "Opslaan" at bounding box center [379, 216] width 228 height 21
